Goal: Use online tool/utility: Utilize a website feature to perform a specific function

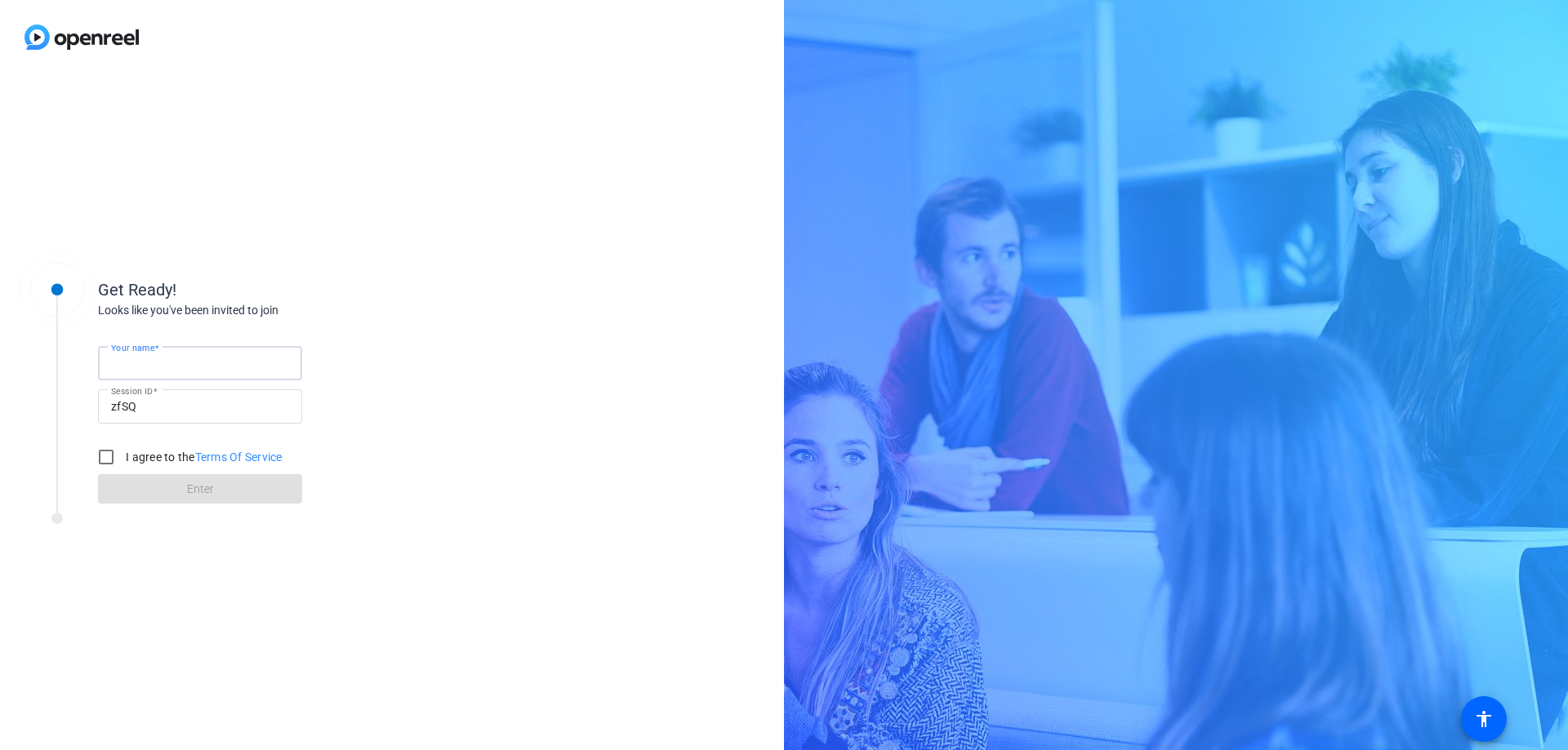
click at [200, 361] on input "Your name" at bounding box center [200, 363] width 178 height 20
type input "[PERSON_NAME]"
click at [110, 453] on input "I agree to the Terms Of Service" at bounding box center [106, 456] width 32 height 32
checkbox input "true"
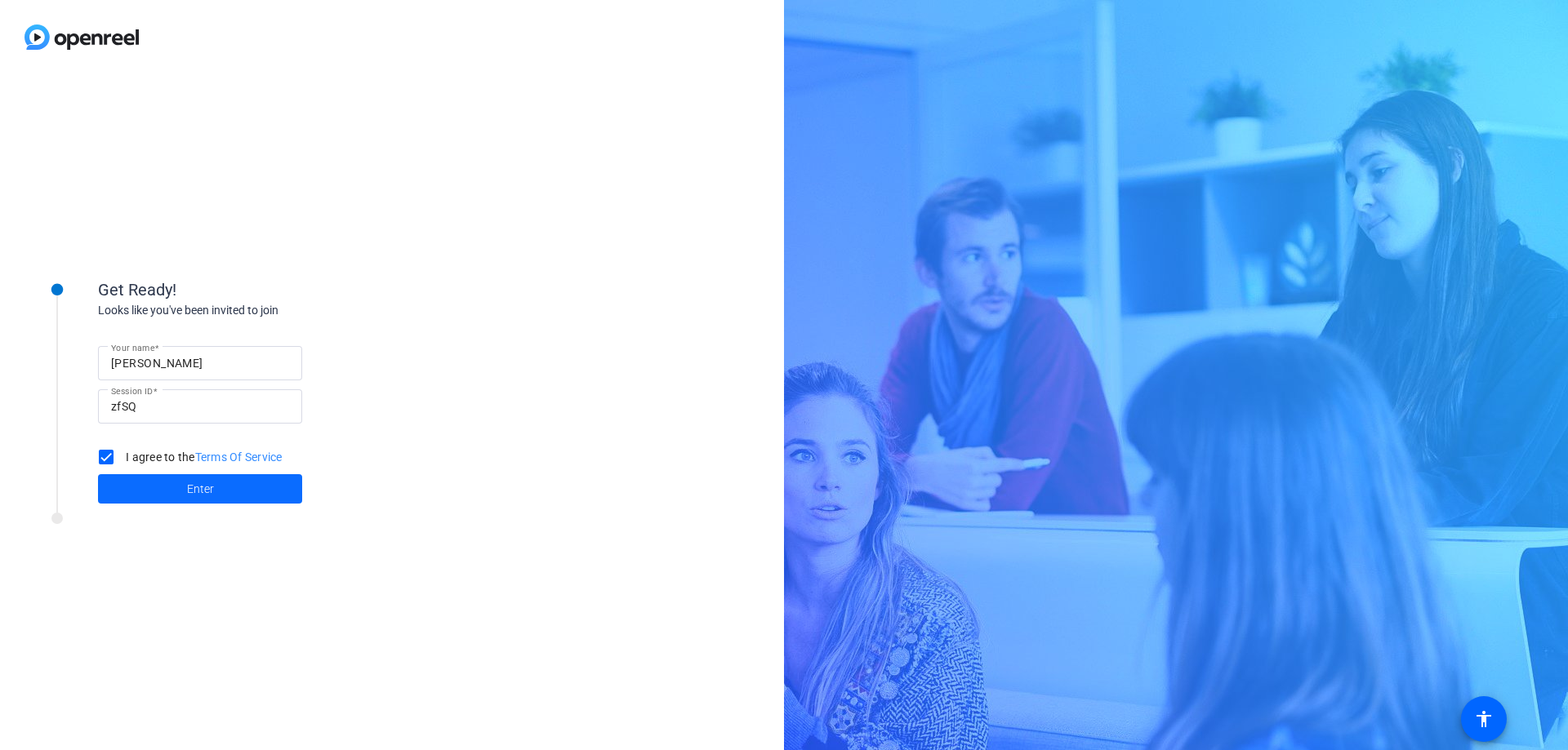
click at [210, 485] on span "Enter" at bounding box center [200, 490] width 27 height 17
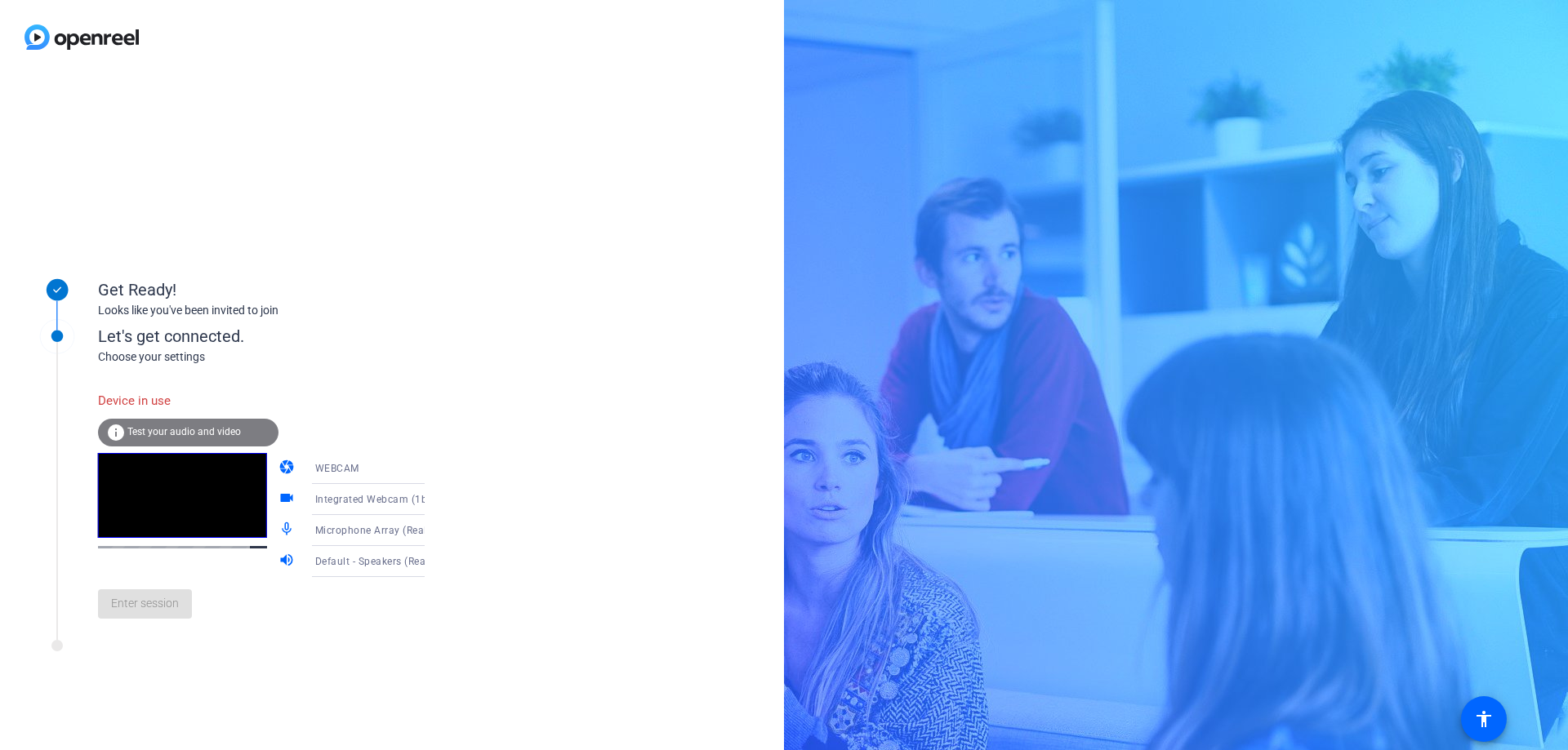
click at [202, 429] on span "Test your audio and video" at bounding box center [184, 431] width 114 height 11
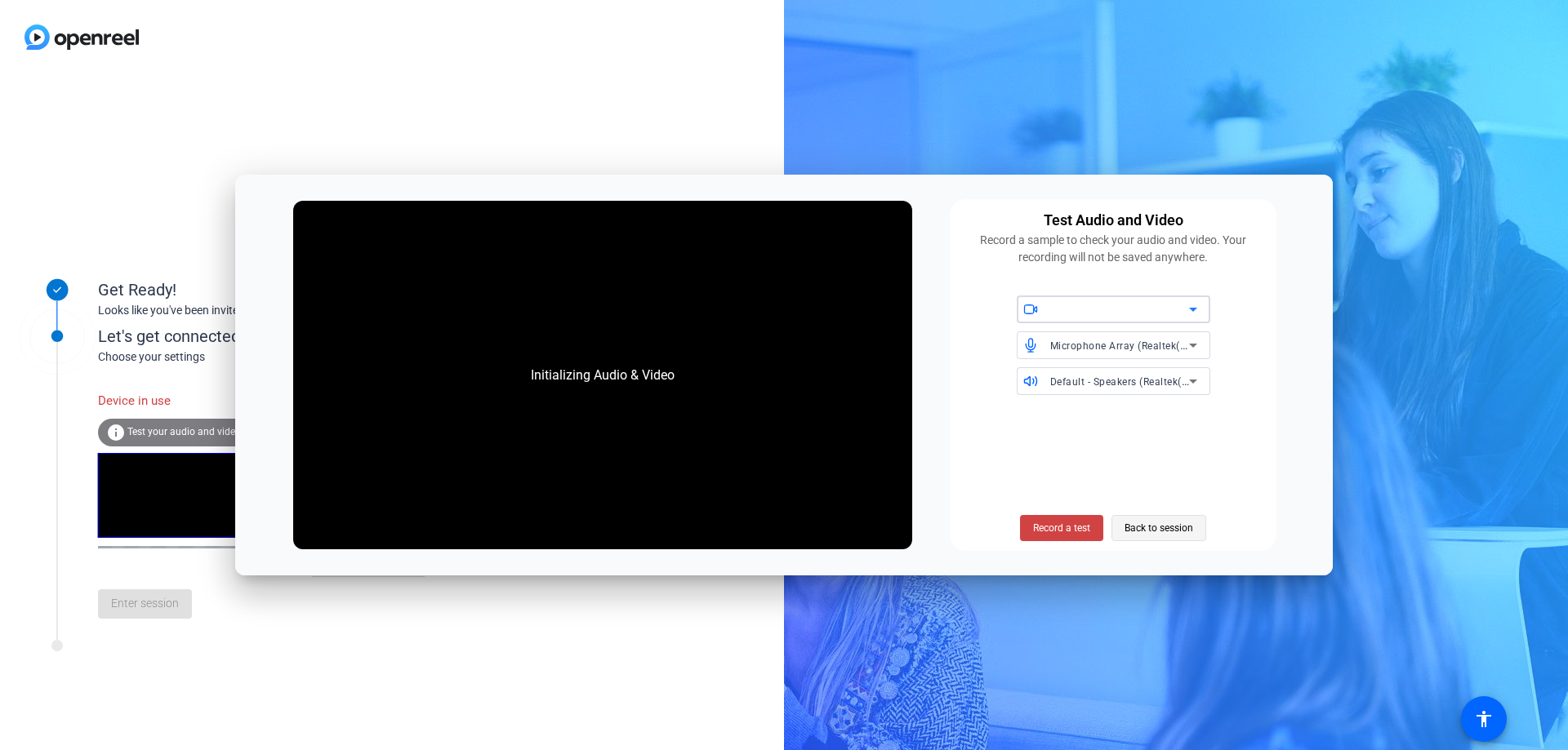
click at [1161, 521] on span "Back to session" at bounding box center [1159, 528] width 69 height 31
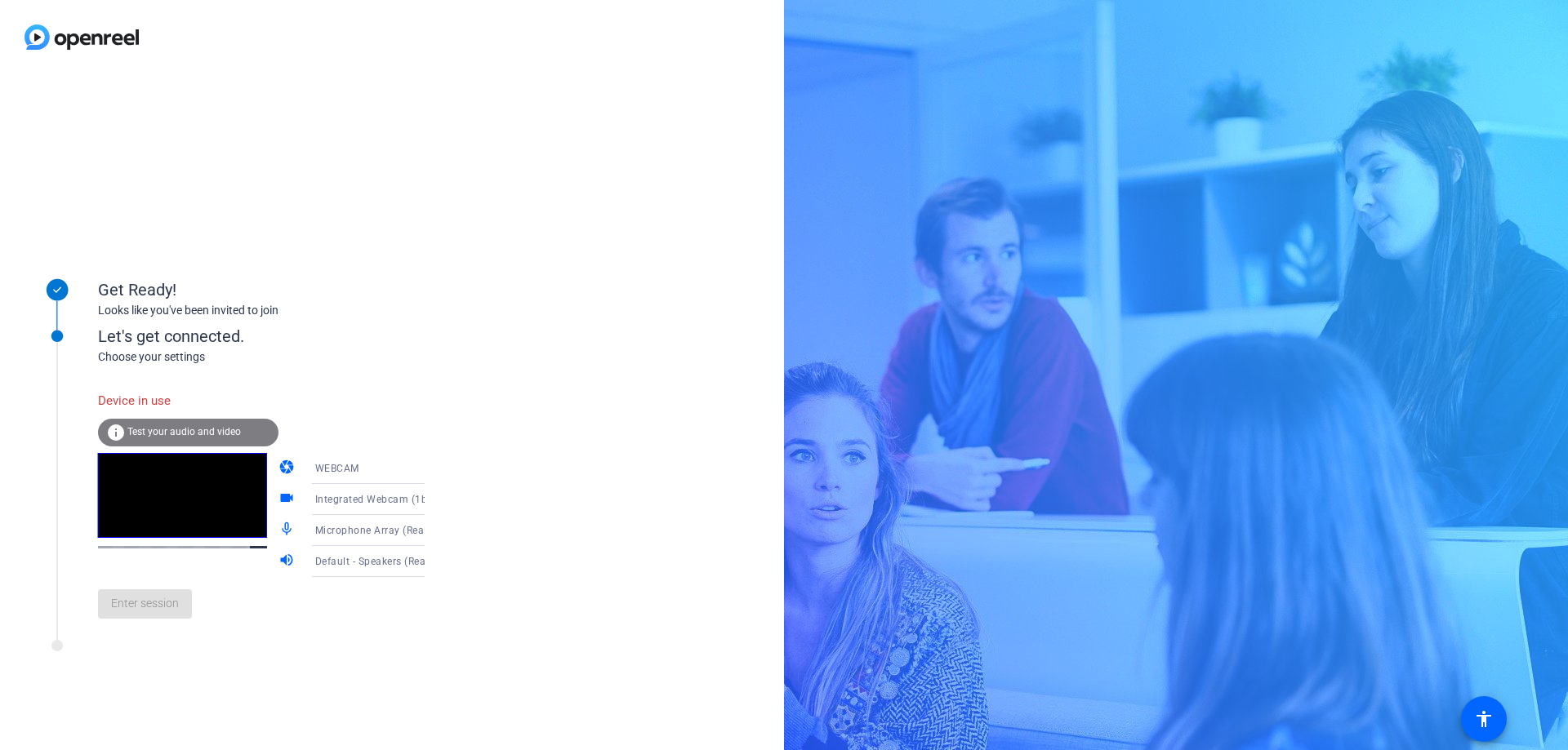
click at [437, 467] on icon at bounding box center [441, 468] width 8 height 4
click at [385, 406] on div at bounding box center [784, 375] width 1568 height 750
click at [289, 361] on div "Choose your settings" at bounding box center [278, 357] width 360 height 17
click at [157, 406] on div "Device in use" at bounding box center [188, 400] width 181 height 35
click at [363, 461] on div "WEBCAM" at bounding box center [376, 468] width 122 height 20
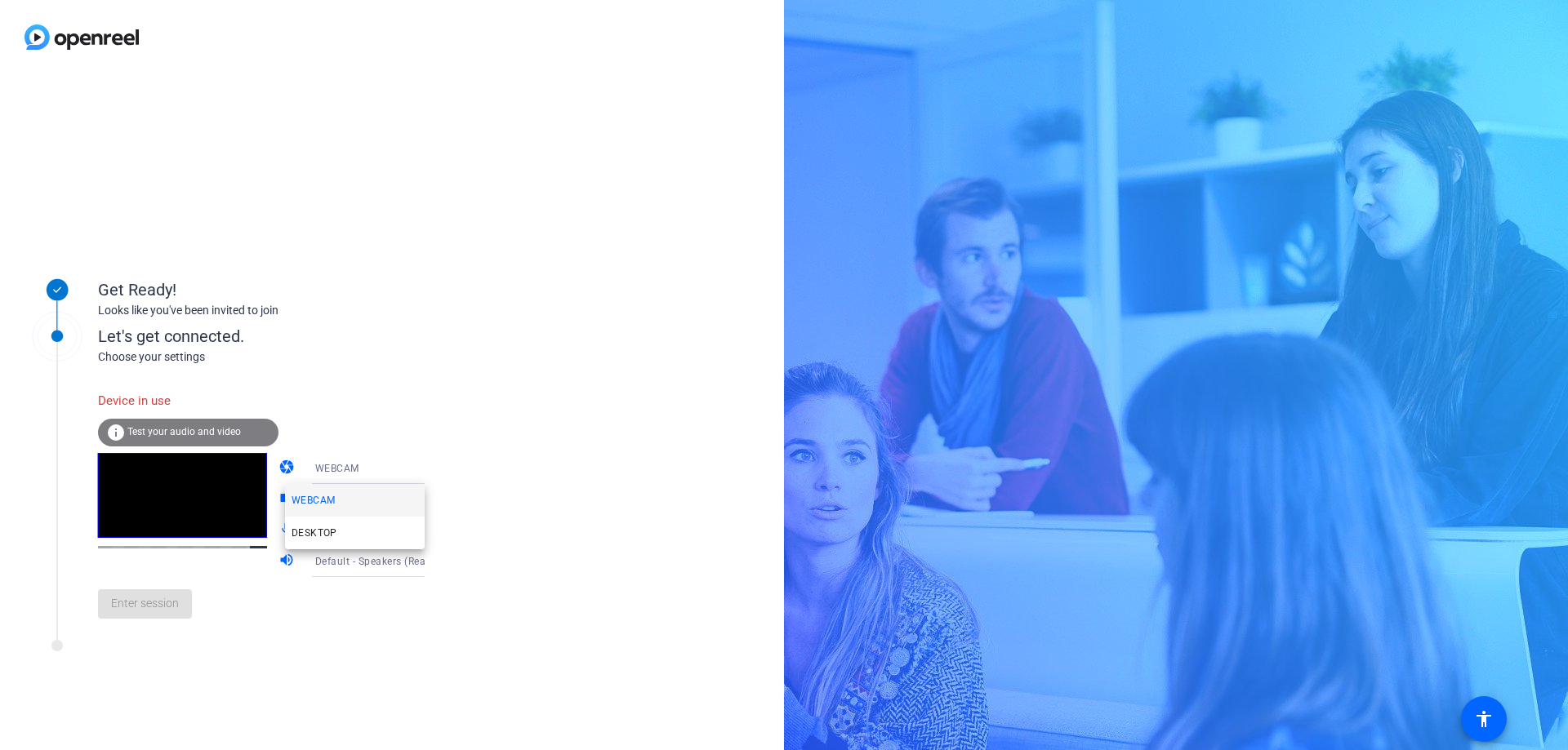
click at [419, 415] on div at bounding box center [784, 375] width 1568 height 750
click at [166, 611] on div "Enter session" at bounding box center [278, 603] width 360 height 53
click at [368, 557] on span "Default - Speakers (Realtek(R) Audio)" at bounding box center [403, 560] width 177 height 13
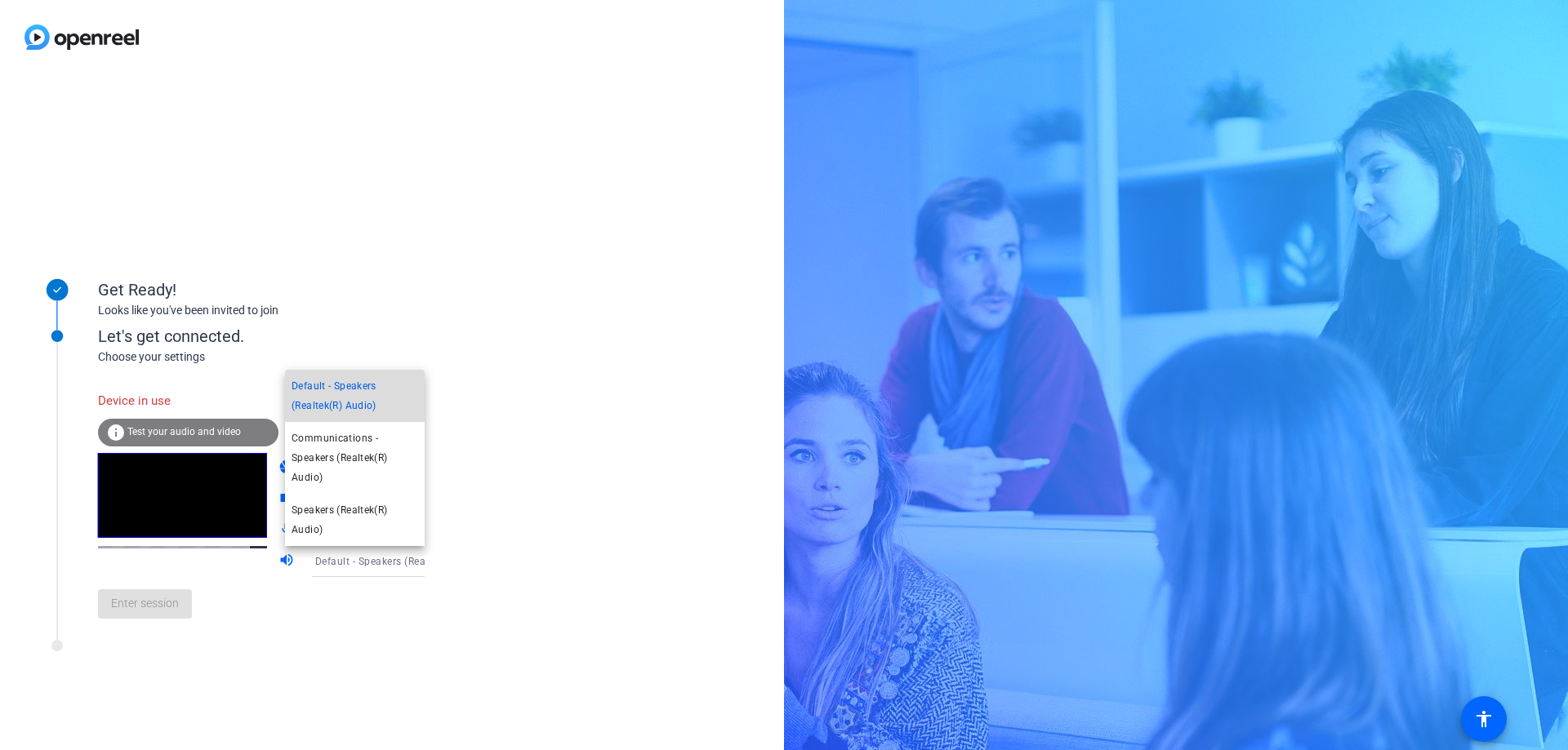
click at [368, 396] on span "Default - Speakers (Realtek(R) Audio)" at bounding box center [354, 395] width 126 height 39
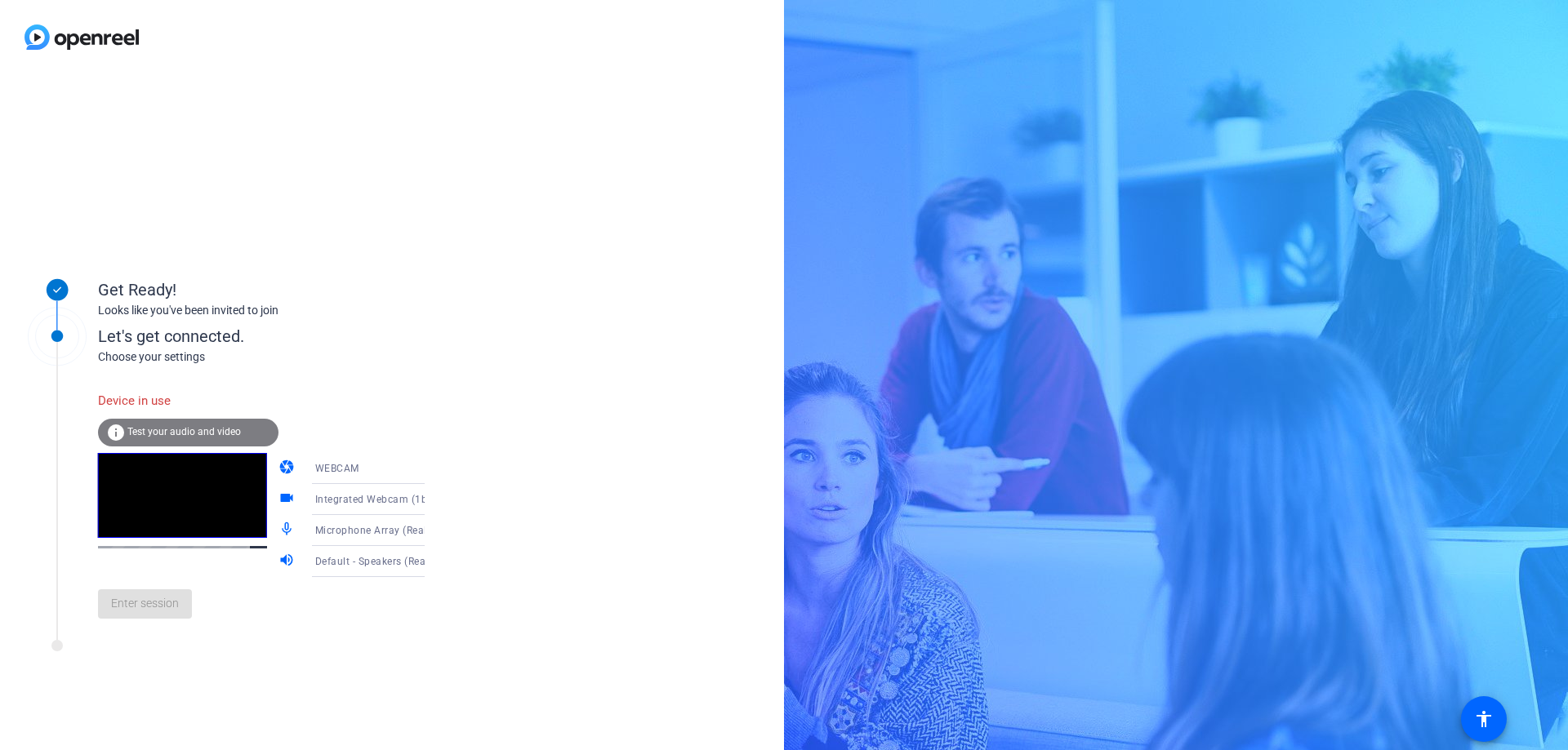
click at [364, 531] on span "Microphone Array (Realtek(R) Audio)" at bounding box center [402, 529] width 175 height 13
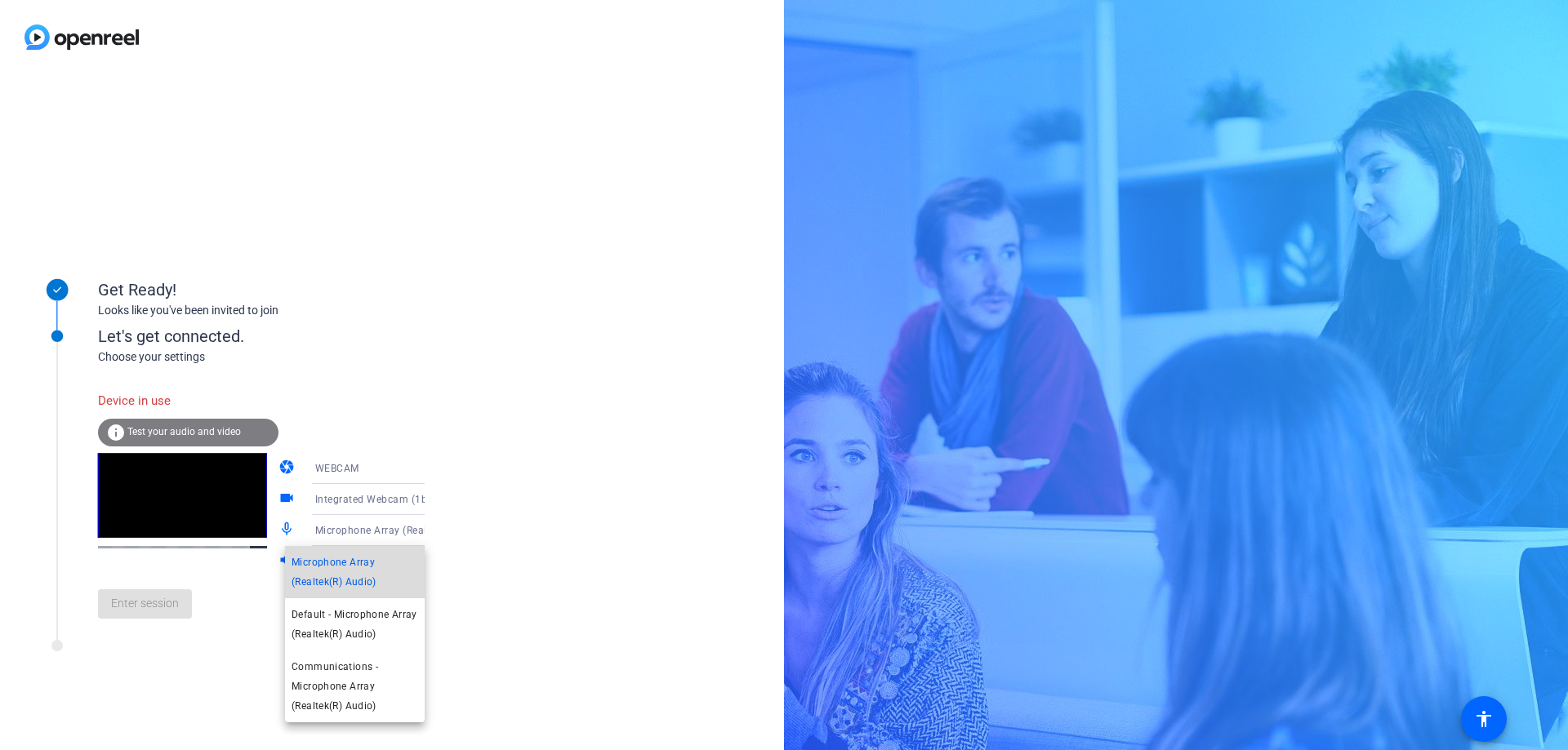
click at [346, 557] on span "Microphone Array (Realtek(R) Audio)" at bounding box center [354, 572] width 126 height 39
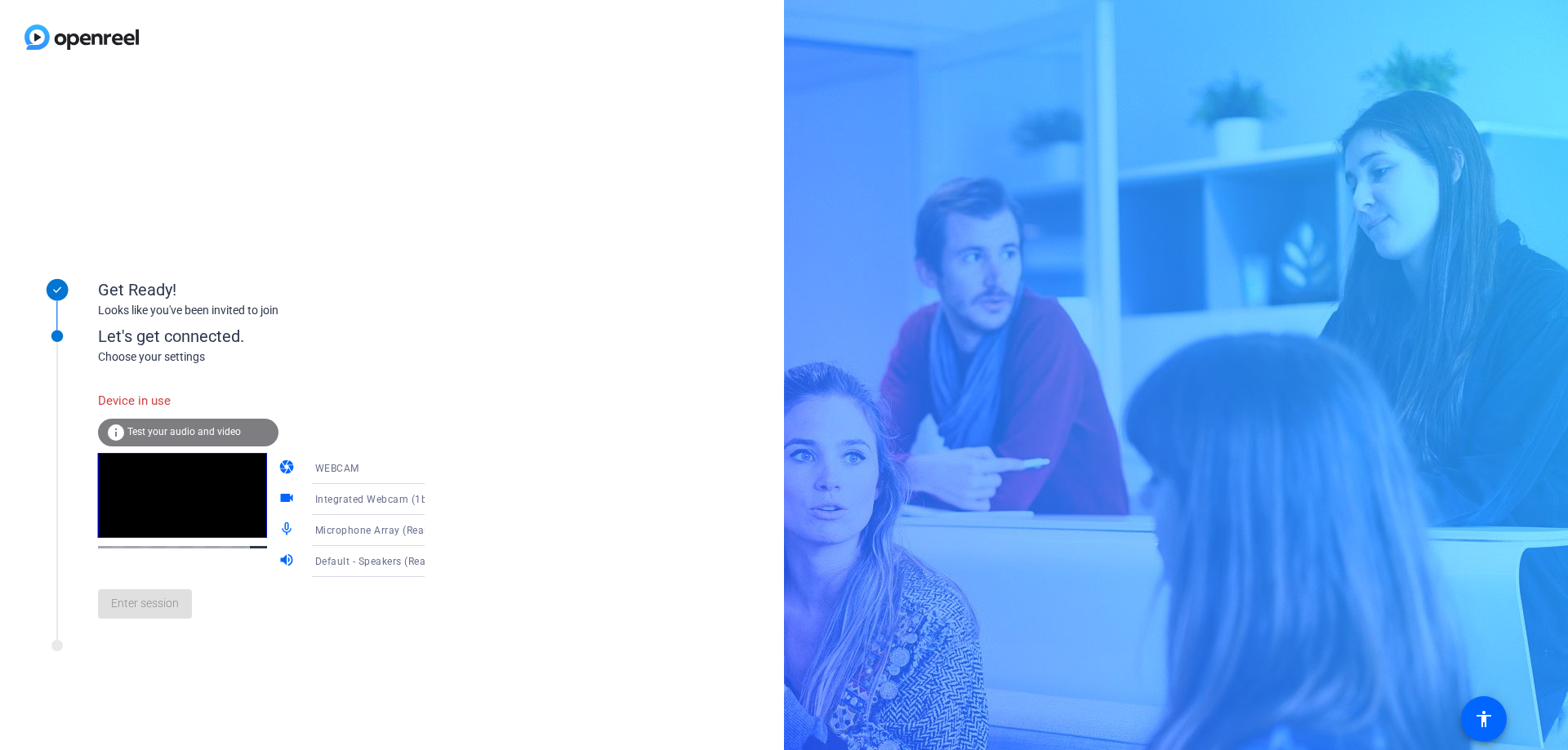
click at [177, 614] on div "Enter session" at bounding box center [278, 603] width 360 height 53
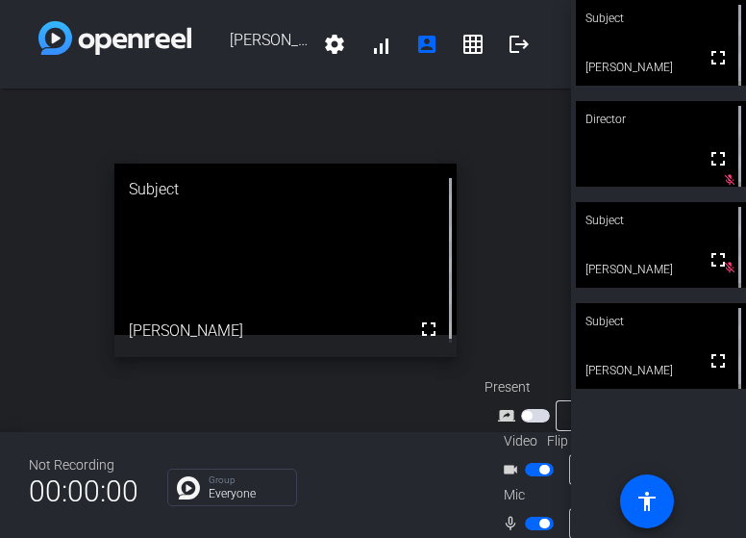
click at [539, 465] on span "button" at bounding box center [539, 469] width 29 height 13
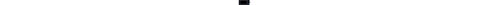
scroll to position [22, 0]
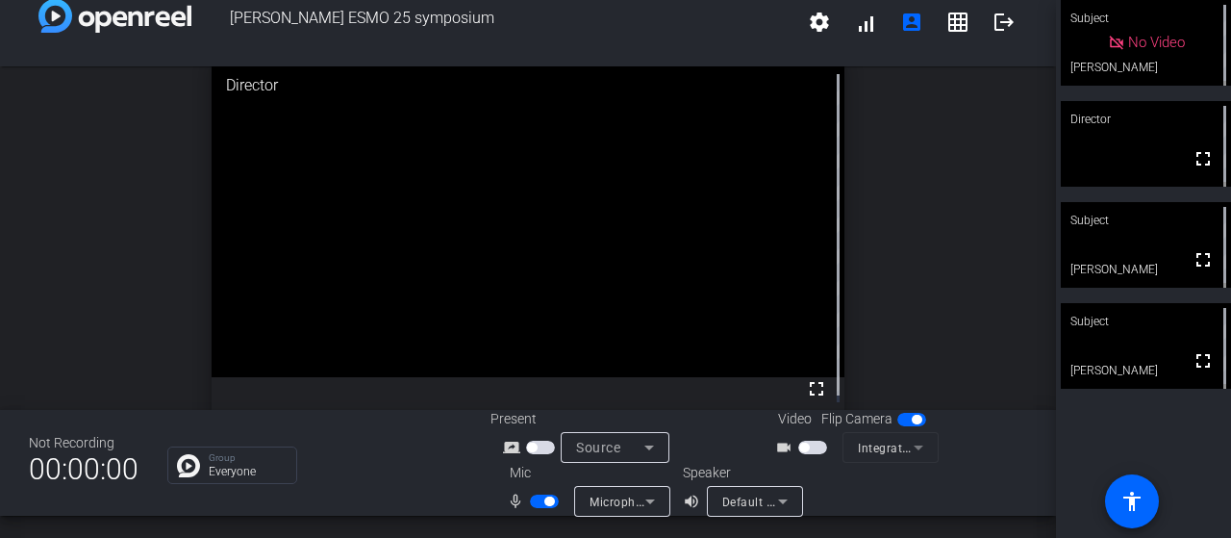
click at [866, 447] on mat-form-field "Integrated Webcam (1bcf:[DATE])" at bounding box center [891, 447] width 96 height 31
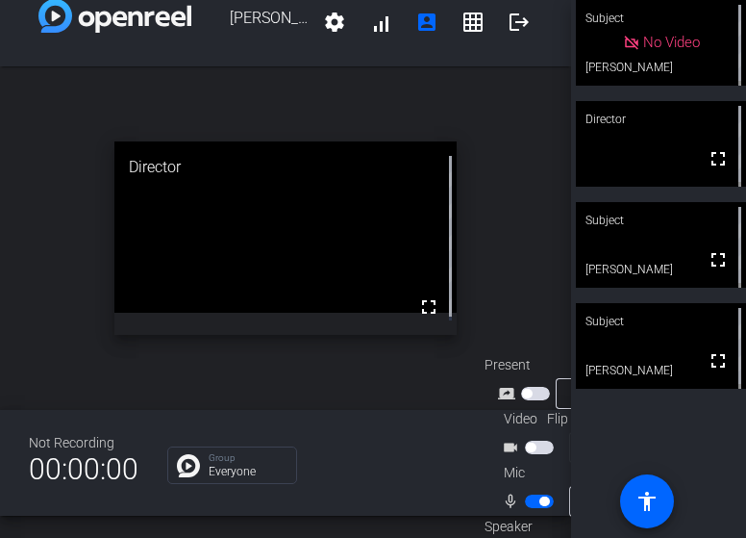
click at [479, 100] on div "open_in_new Director fullscreen" at bounding box center [285, 237] width 571 height 343
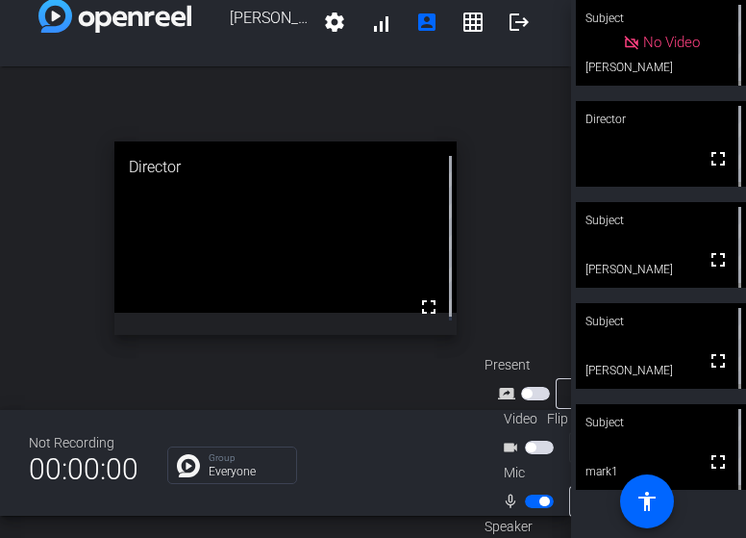
click at [537, 494] on span "button" at bounding box center [539, 500] width 29 height 13
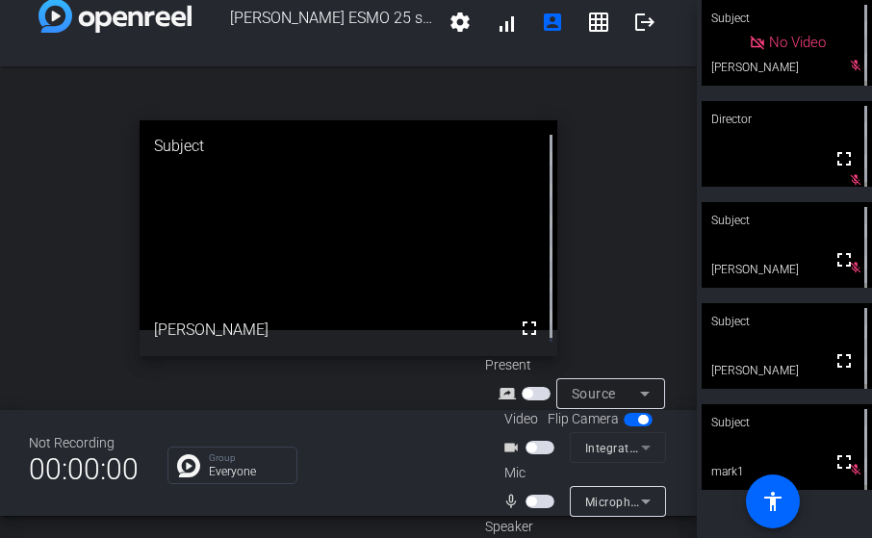
click at [624, 173] on div "open_in_new Subject fullscreen [PERSON_NAME]" at bounding box center [348, 237] width 696 height 343
click at [530, 499] on span "button" at bounding box center [531, 501] width 10 height 10
click at [531, 505] on span "button" at bounding box center [531, 501] width 10 height 10
click at [531, 504] on span "button" at bounding box center [539, 500] width 29 height 13
click at [536, 503] on span "button" at bounding box center [539, 500] width 29 height 13
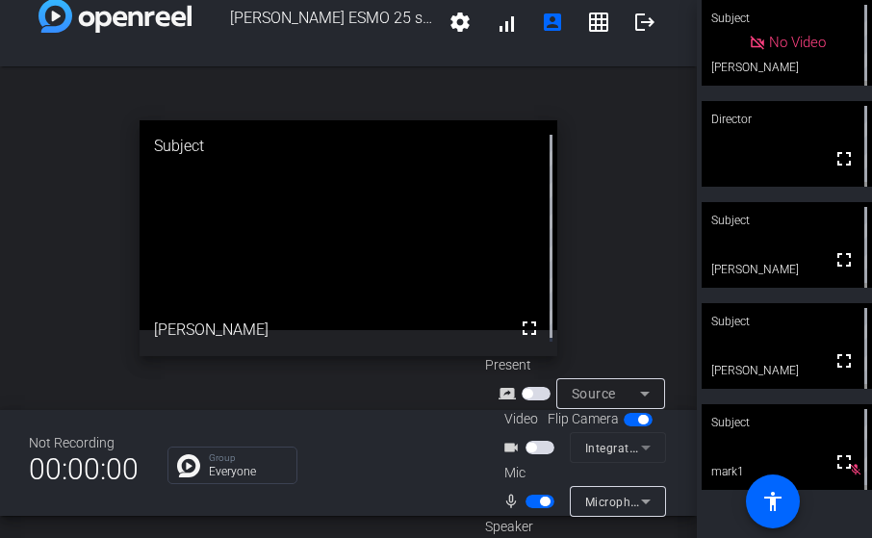
click at [530, 501] on span "button" at bounding box center [539, 500] width 29 height 13
click at [529, 501] on span "button" at bounding box center [531, 501] width 10 height 10
click at [543, 500] on span "button" at bounding box center [545, 501] width 10 height 10
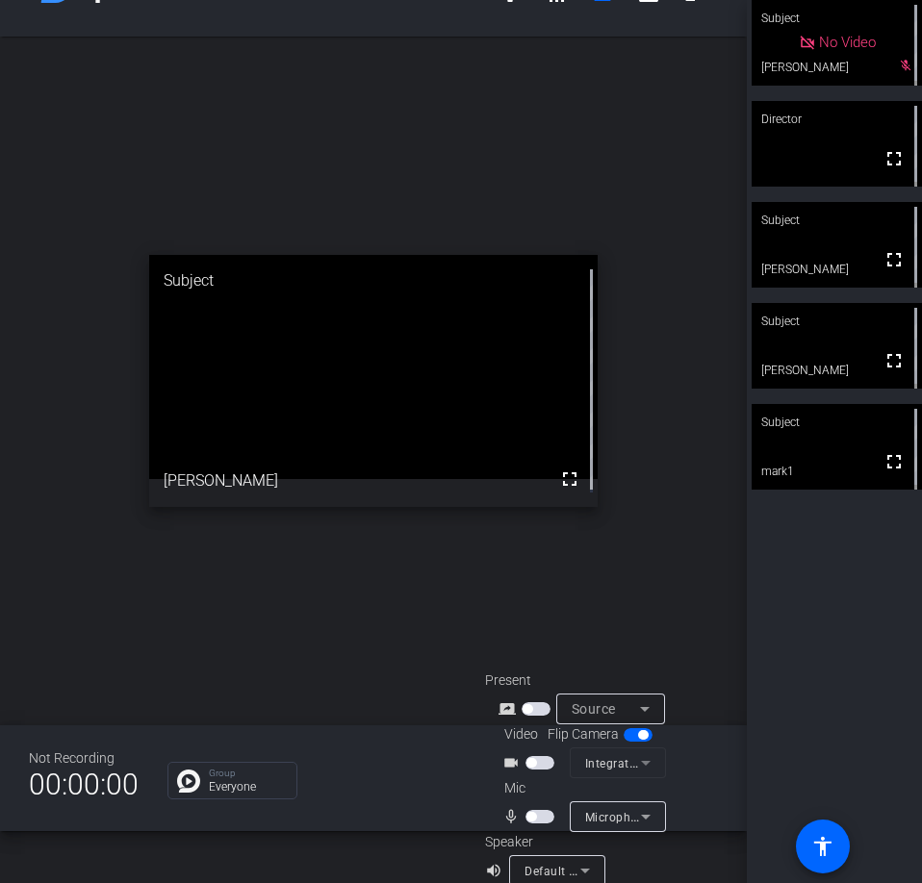
scroll to position [76, 0]
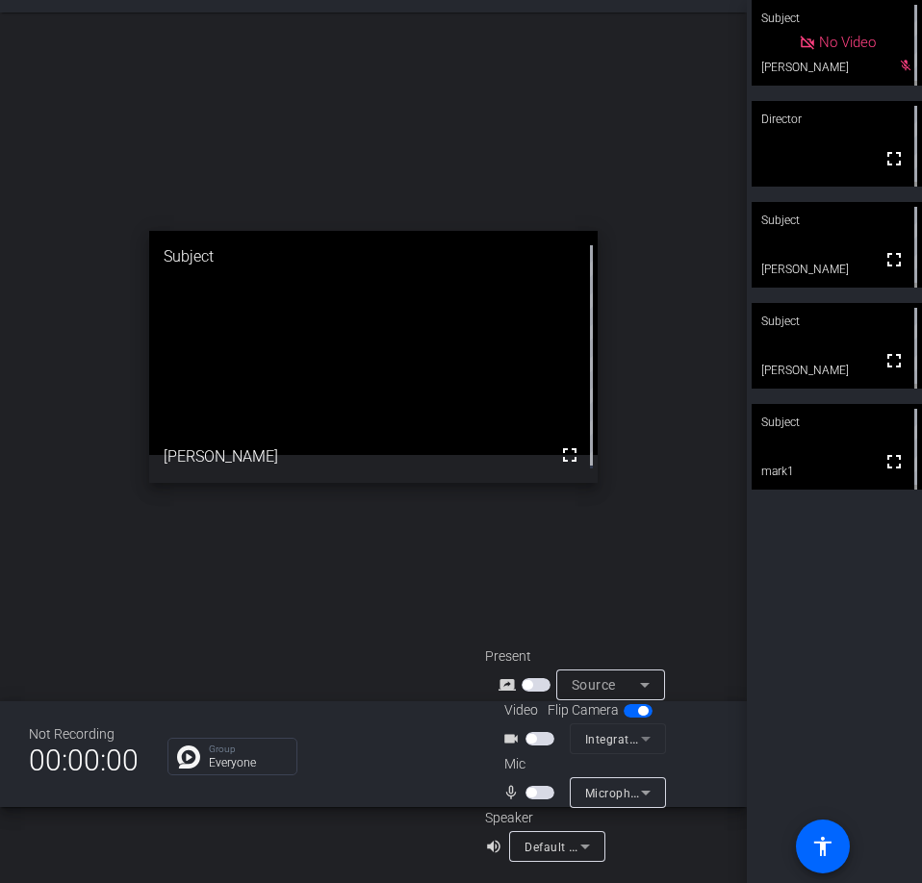
click at [543, 796] on span "button" at bounding box center [539, 792] width 29 height 13
click at [530, 735] on span "button" at bounding box center [531, 739] width 10 height 10
click at [545, 794] on span "button" at bounding box center [545, 793] width 10 height 10
click at [533, 790] on span "button" at bounding box center [531, 793] width 10 height 10
click at [533, 790] on span "button" at bounding box center [539, 792] width 29 height 13
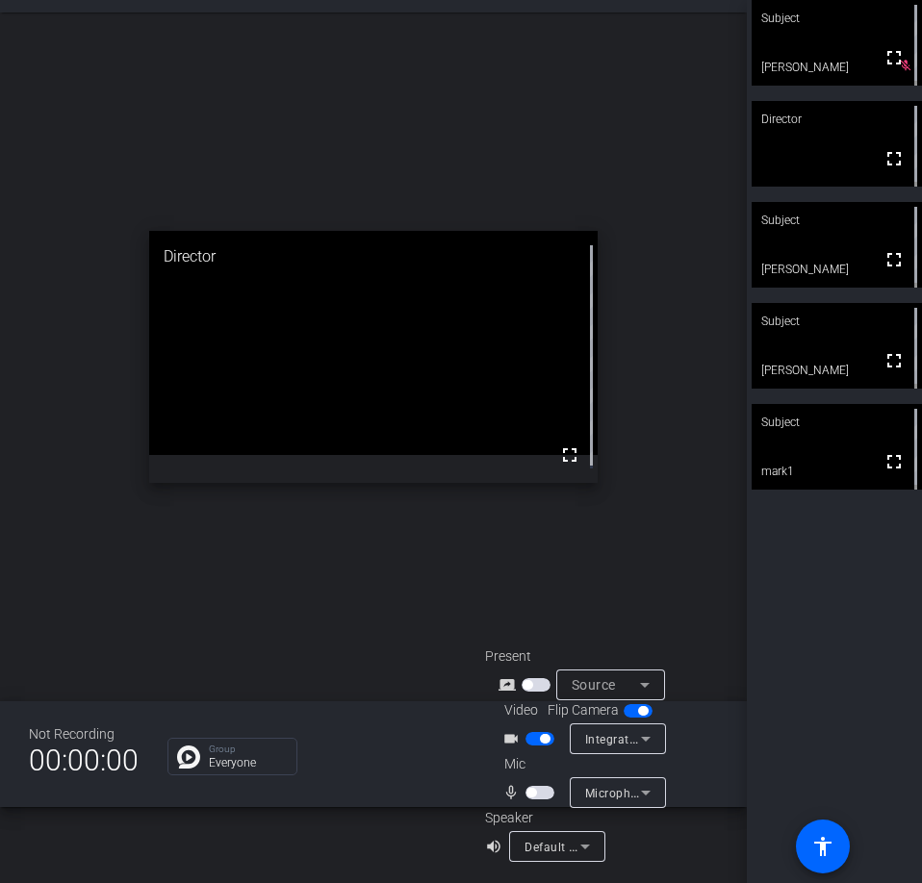
click at [526, 793] on span "button" at bounding box center [531, 793] width 10 height 10
click at [535, 796] on span "button" at bounding box center [539, 792] width 29 height 13
click at [529, 790] on span "button" at bounding box center [531, 793] width 10 height 10
click at [543, 792] on span "button" at bounding box center [545, 793] width 10 height 10
click at [542, 794] on span "button" at bounding box center [539, 792] width 29 height 13
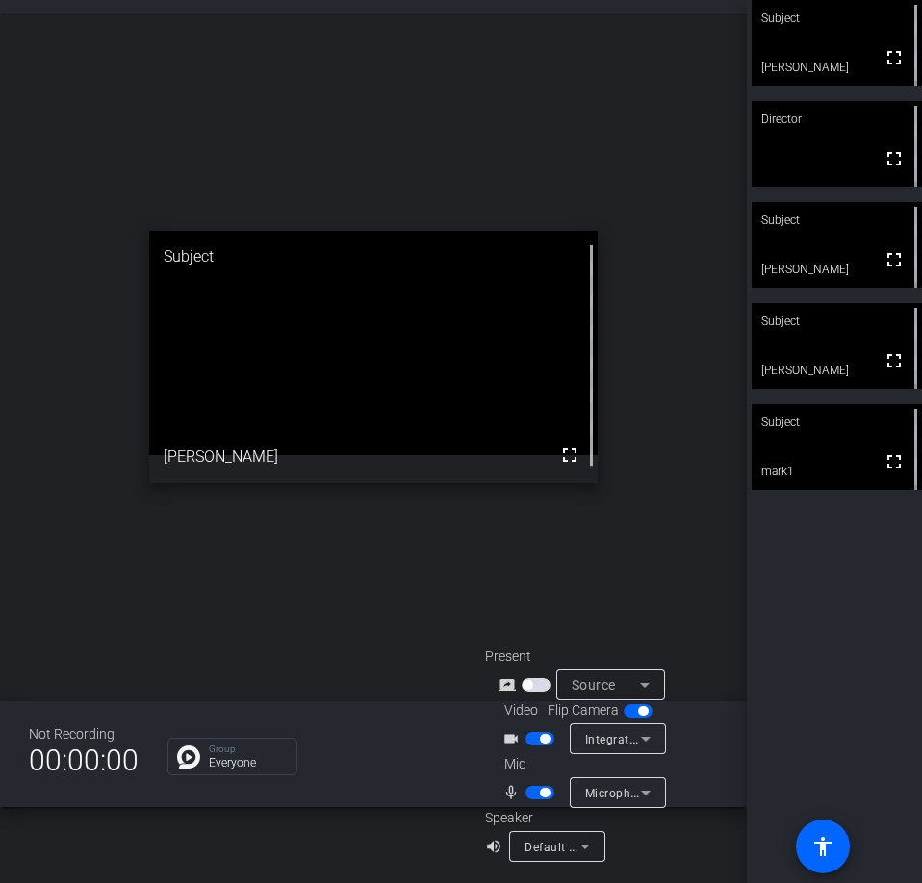
click at [541, 794] on span "button" at bounding box center [545, 793] width 10 height 10
click at [541, 788] on span "button" at bounding box center [539, 792] width 29 height 13
click at [309, 563] on div "open_in_new Subject fullscreen mark1" at bounding box center [373, 357] width 746 height 689
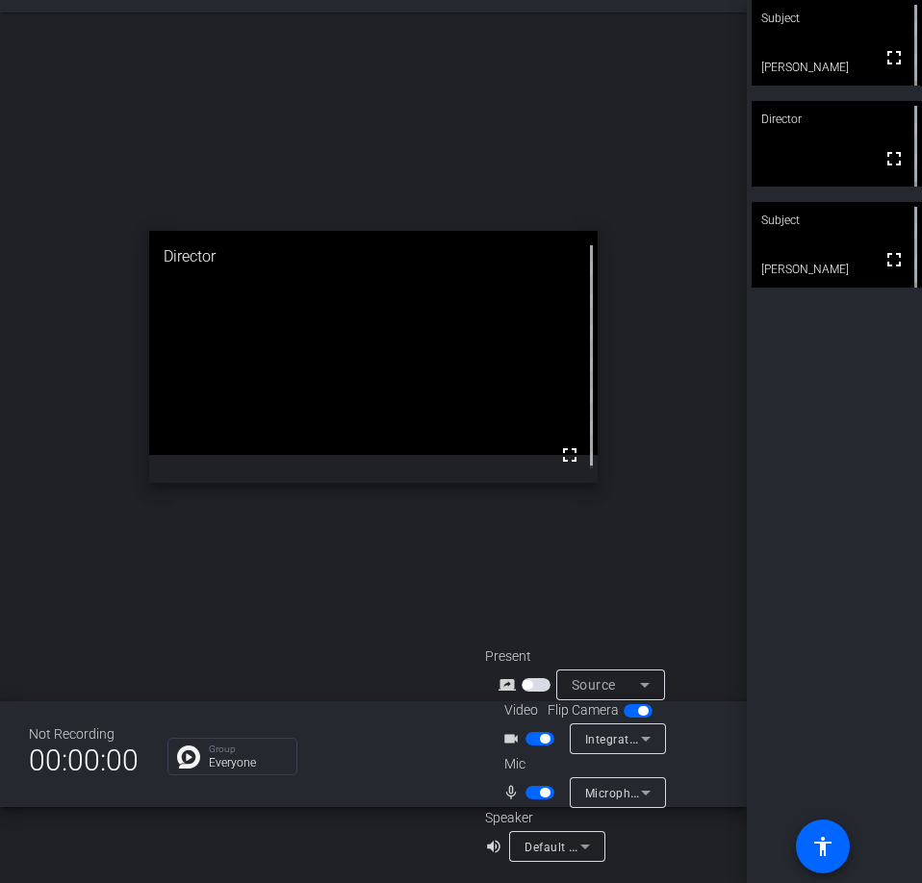
drag, startPoint x: 542, startPoint y: 738, endPoint x: 547, endPoint y: 760, distance: 22.9
click at [542, 738] on span "button" at bounding box center [545, 739] width 10 height 10
click at [537, 793] on button "button" at bounding box center [539, 792] width 29 height 13
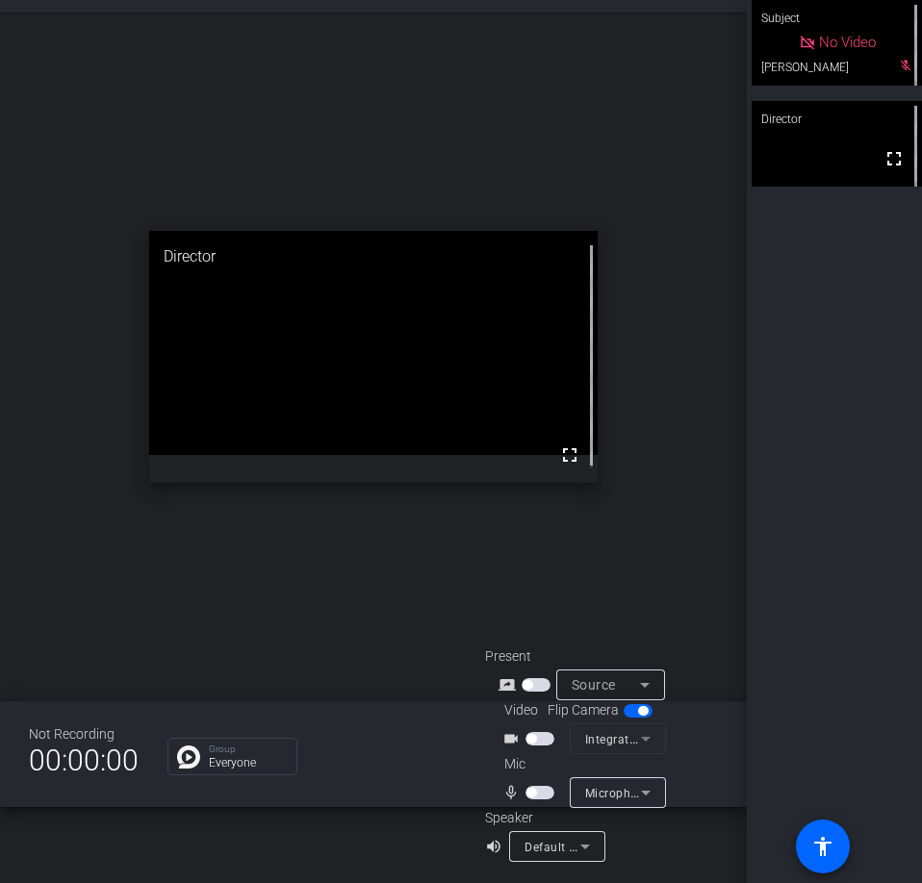
scroll to position [0, 0]
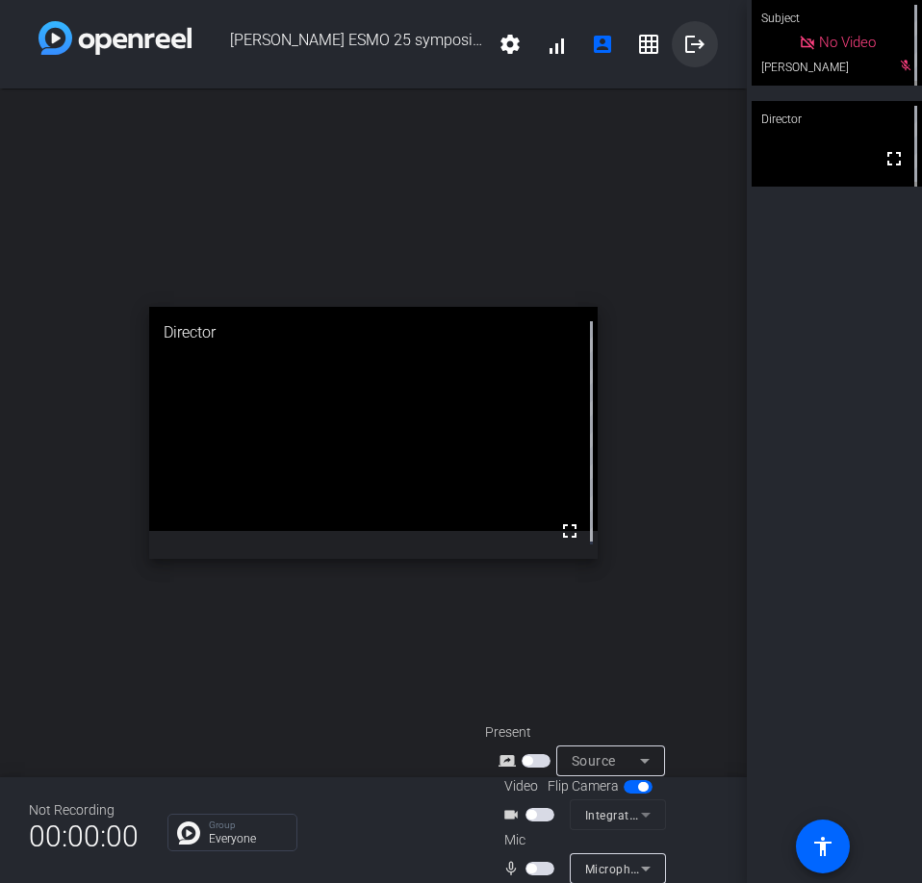
click at [688, 38] on mat-icon "logout" at bounding box center [694, 44] width 23 height 23
